Goal: Navigation & Orientation: Find specific page/section

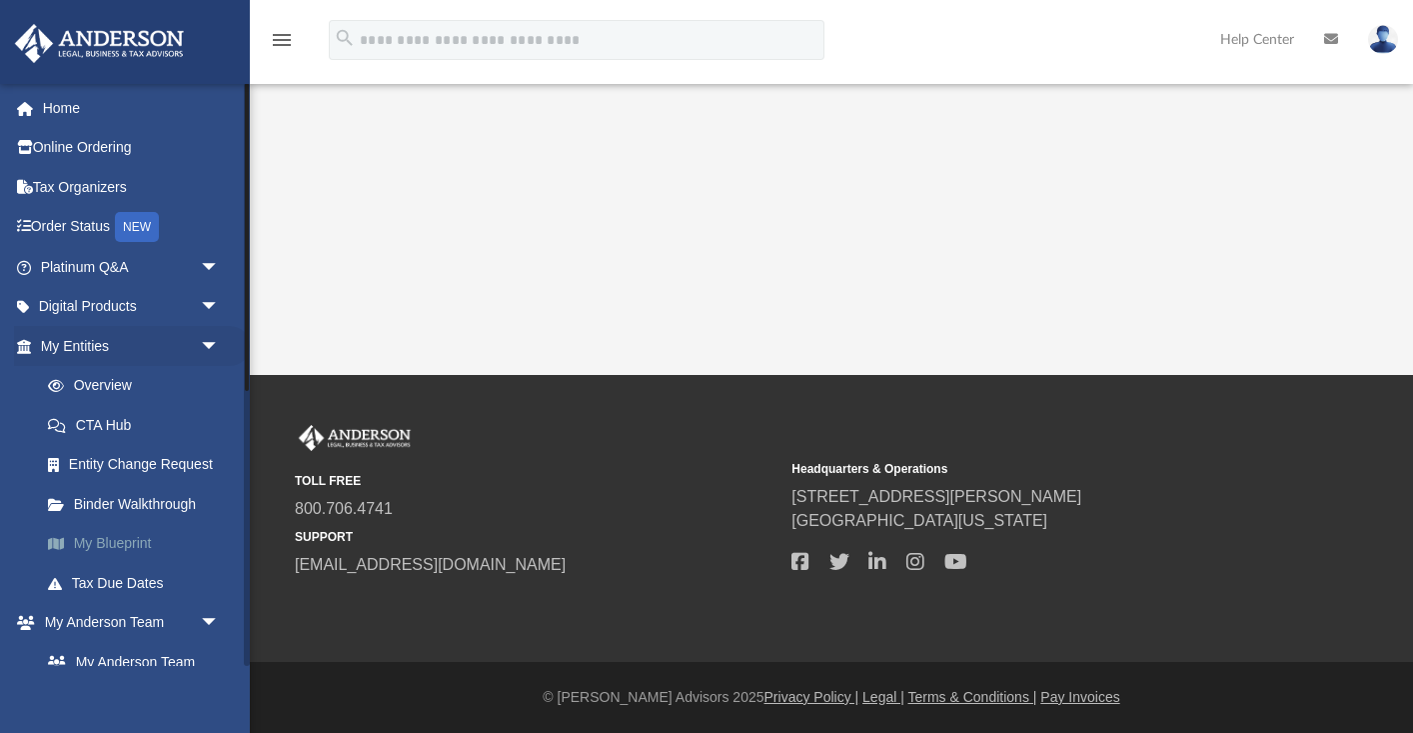
click at [109, 540] on link "My Blueprint" at bounding box center [139, 544] width 222 height 40
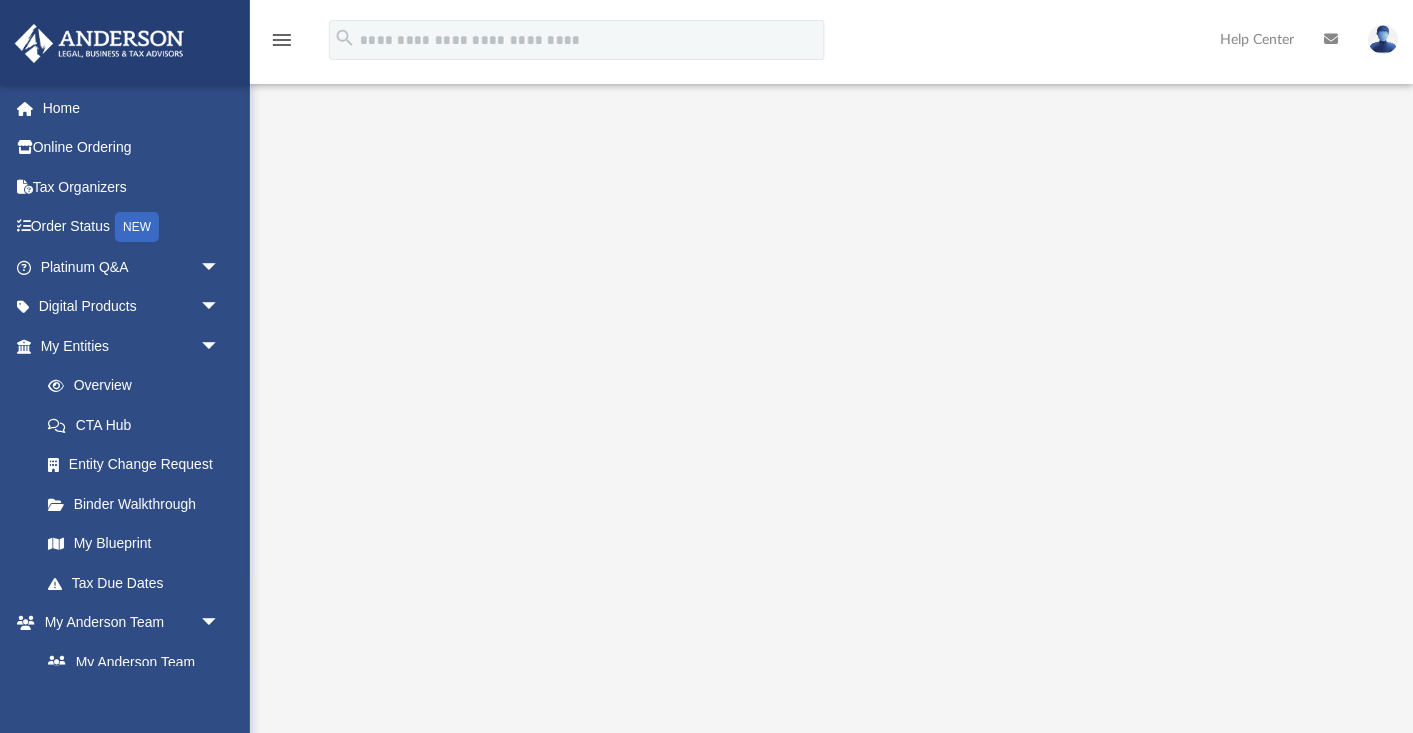
scroll to position [88, 0]
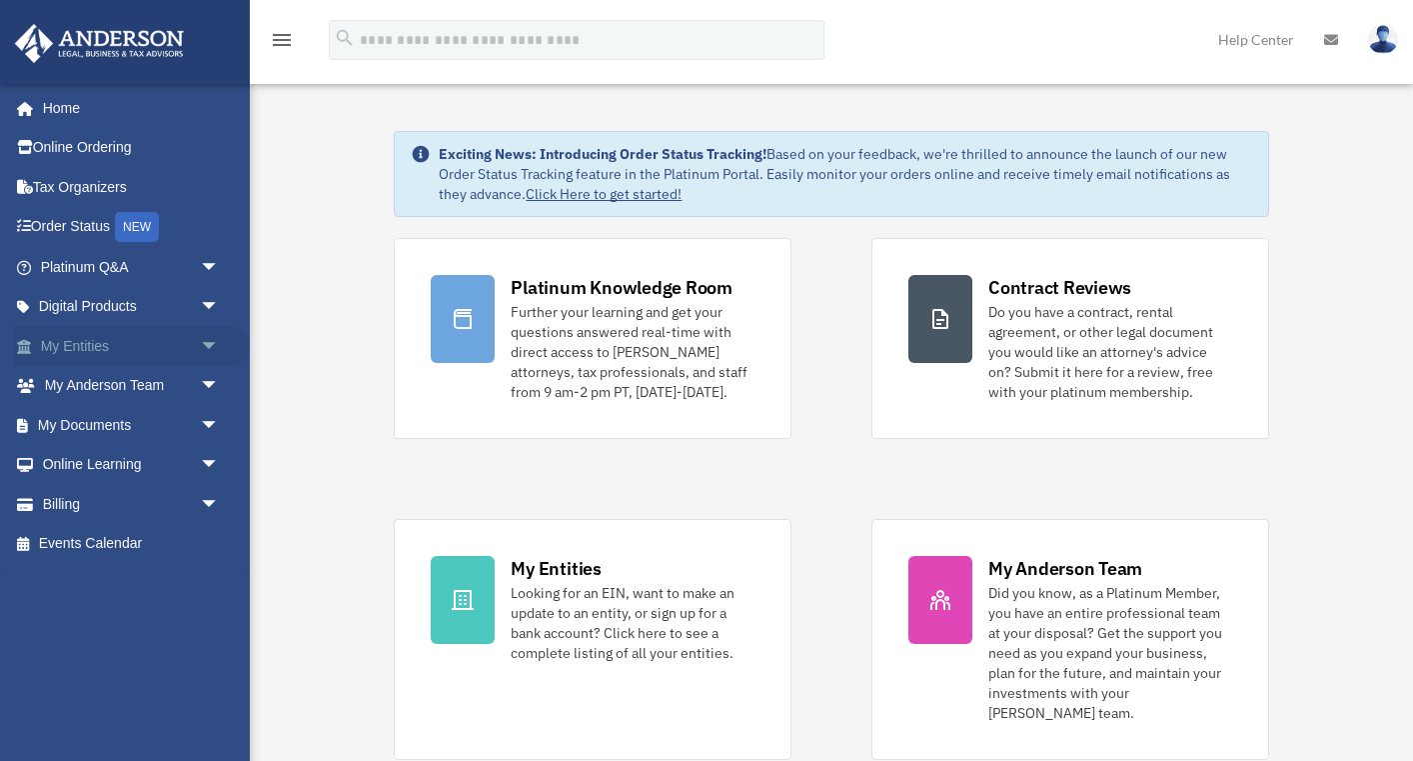
click at [118, 337] on link "My Entities arrow_drop_down" at bounding box center [132, 346] width 236 height 40
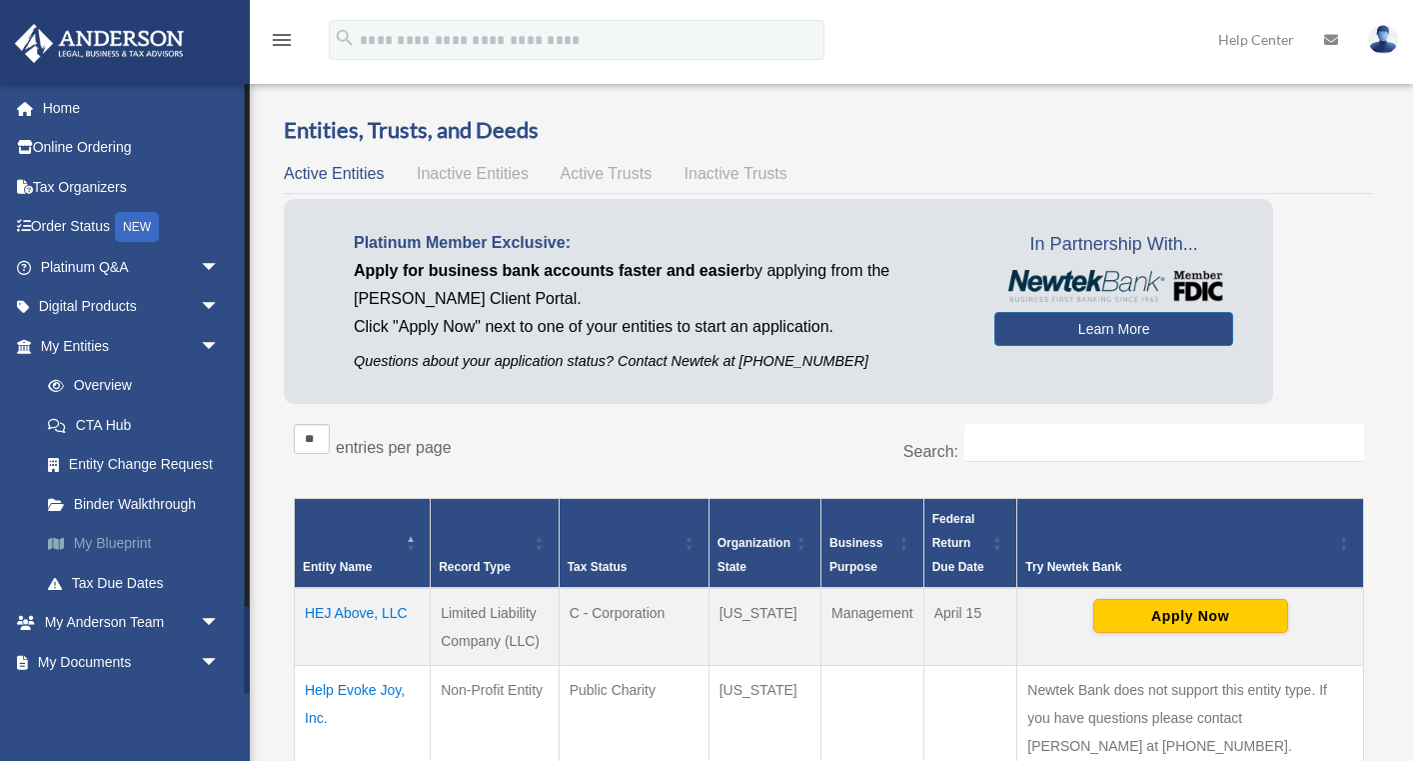
click at [141, 532] on link "My Blueprint" at bounding box center [139, 544] width 222 height 40
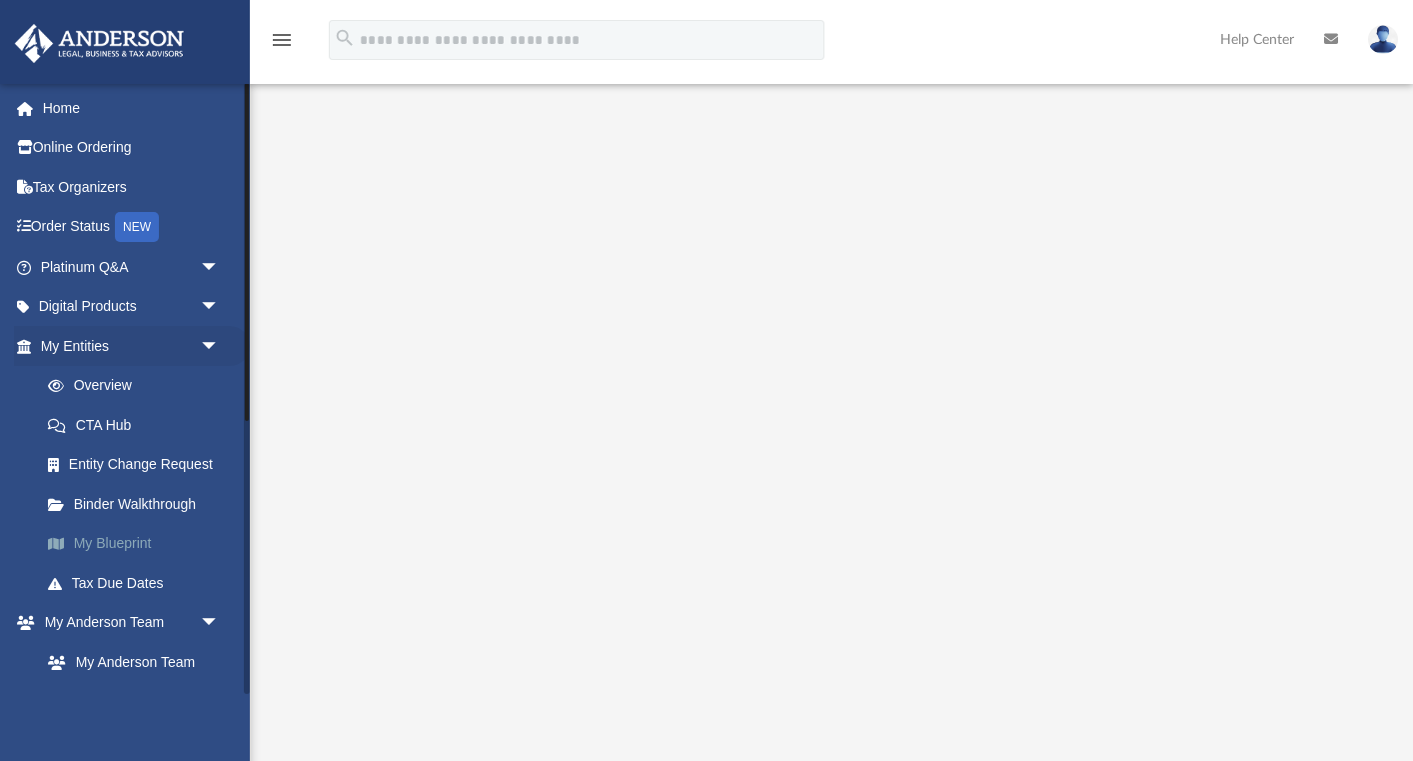
scroll to position [203, 0]
